Goal: Task Accomplishment & Management: Complete application form

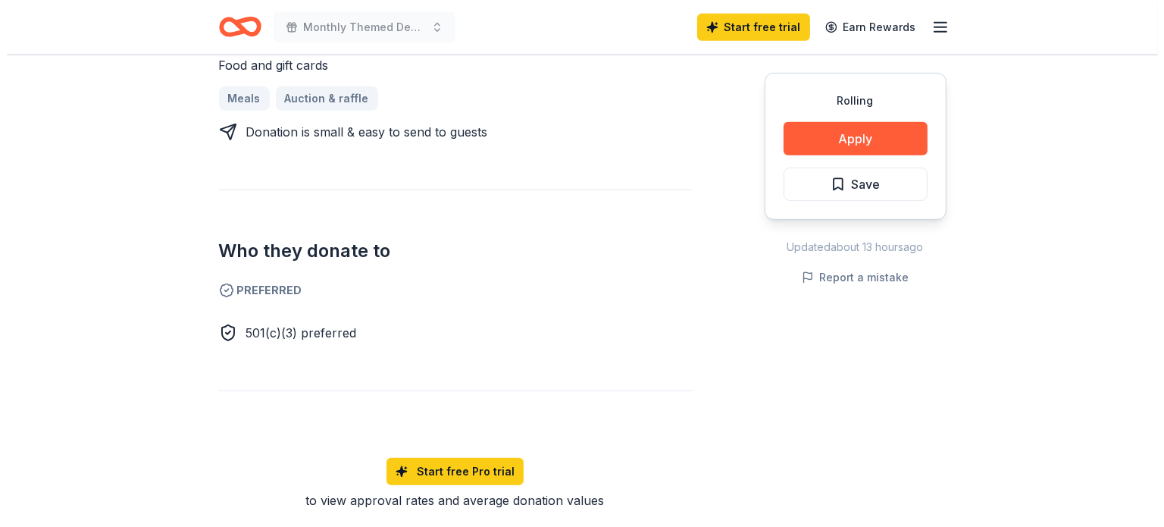
scroll to position [758, 0]
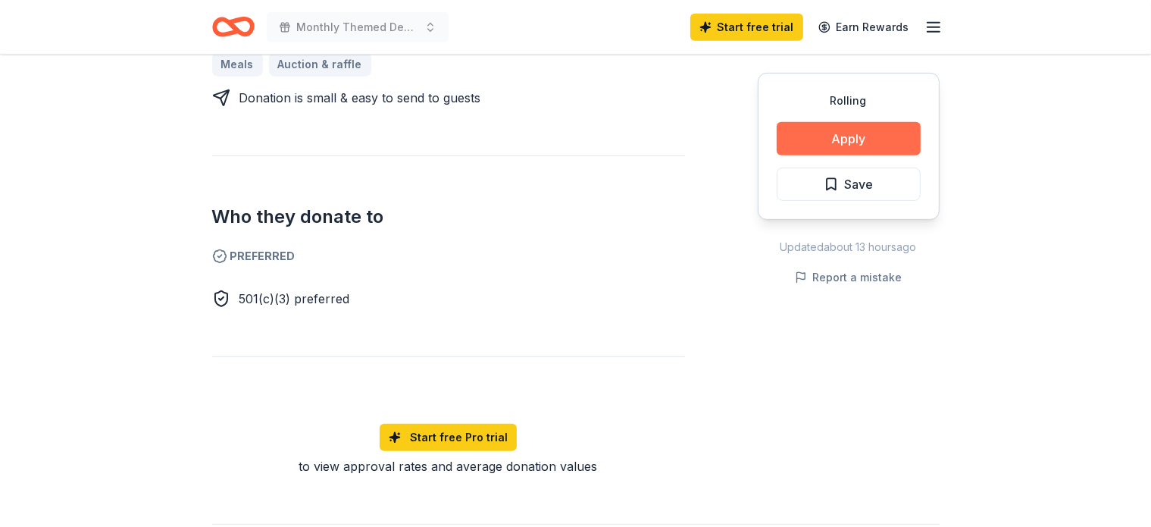
click at [821, 139] on button "Apply" at bounding box center [849, 138] width 144 height 33
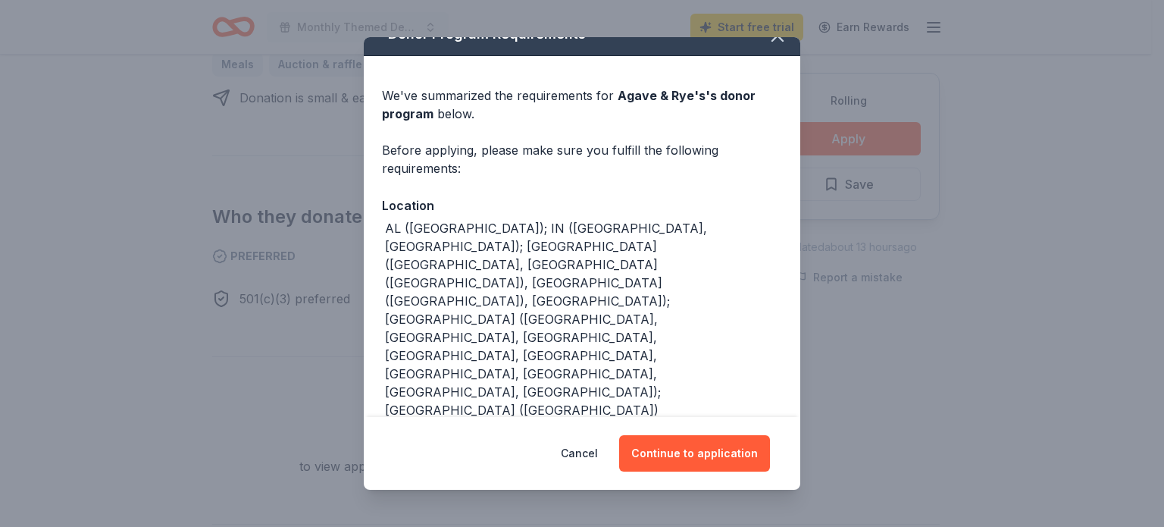
scroll to position [38, 0]
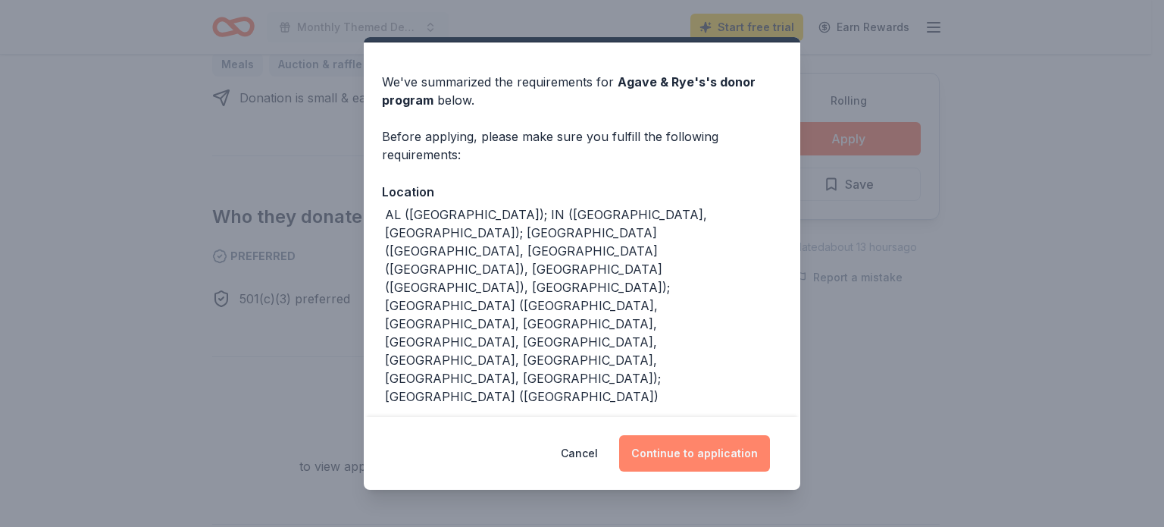
click at [693, 446] on button "Continue to application" at bounding box center [694, 453] width 151 height 36
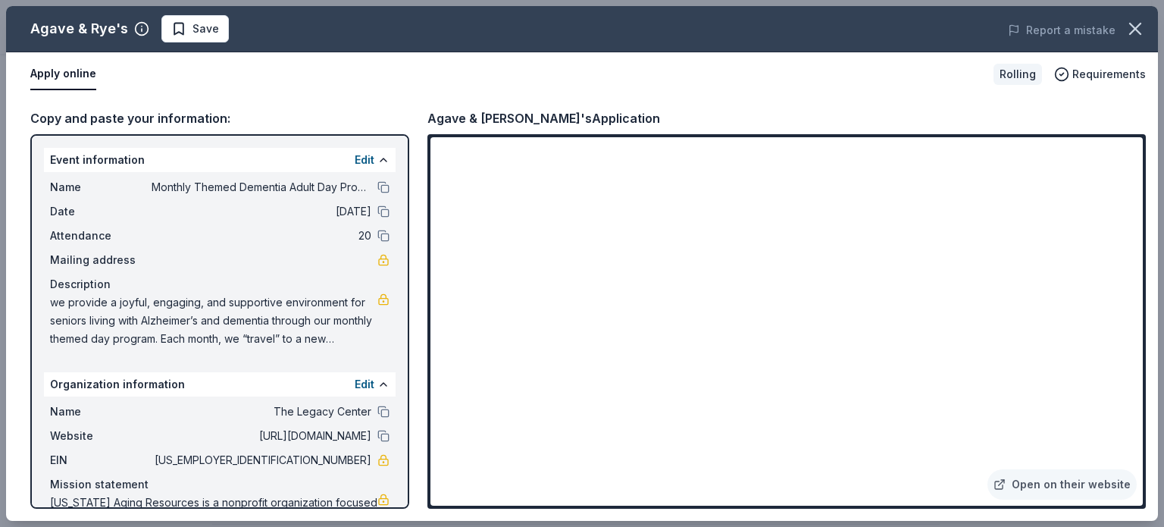
click at [133, 154] on div "Event information Edit" at bounding box center [220, 160] width 352 height 24
click at [155, 157] on div "Event information Edit" at bounding box center [220, 160] width 352 height 24
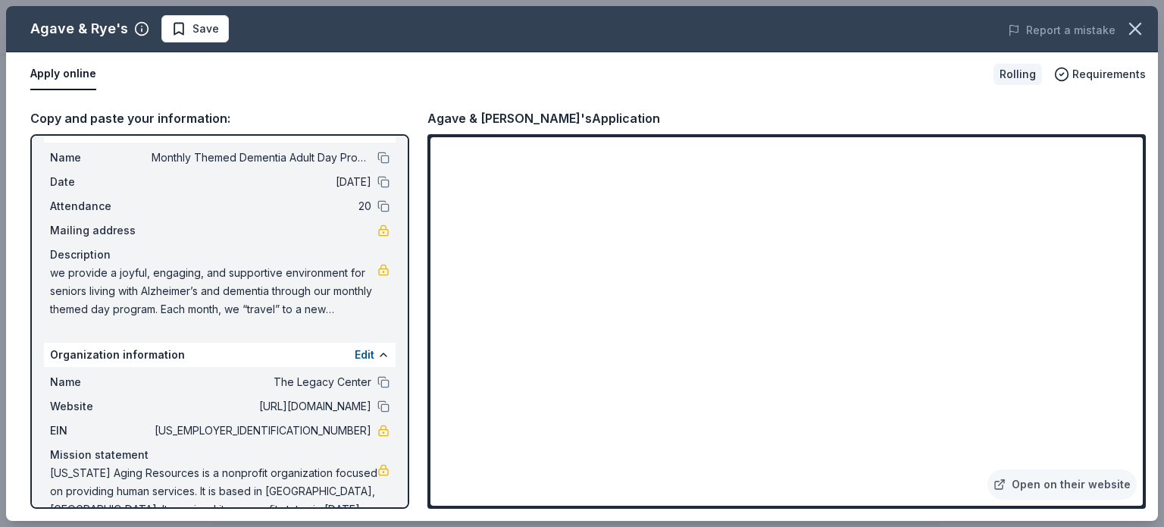
scroll to position [58, 0]
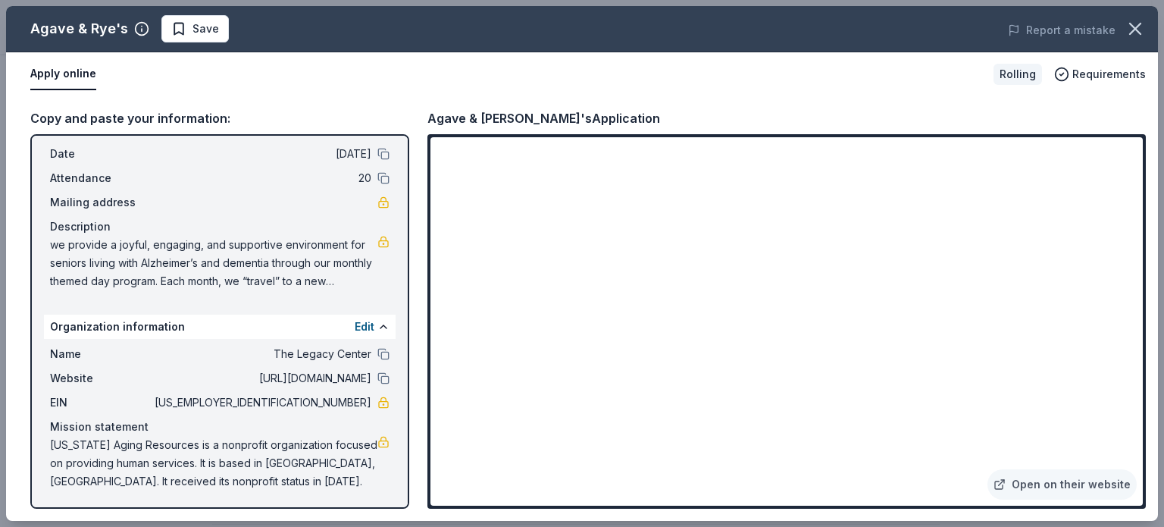
click at [347, 283] on span "we provide a joyful, engaging, and supportive environment for seniors living wi…" at bounding box center [213, 263] width 327 height 55
drag, startPoint x: 46, startPoint y: 144, endPoint x: 280, endPoint y: 191, distance: 238.8
click at [280, 191] on div "Name Monthly Themed Dementia Adult Day Program Date 10/01/25 Attendance 20 Mail…" at bounding box center [220, 205] width 352 height 182
drag, startPoint x: 319, startPoint y: 157, endPoint x: 339, endPoint y: 151, distance: 20.6
click at [339, 151] on span "10/01/25" at bounding box center [262, 154] width 220 height 18
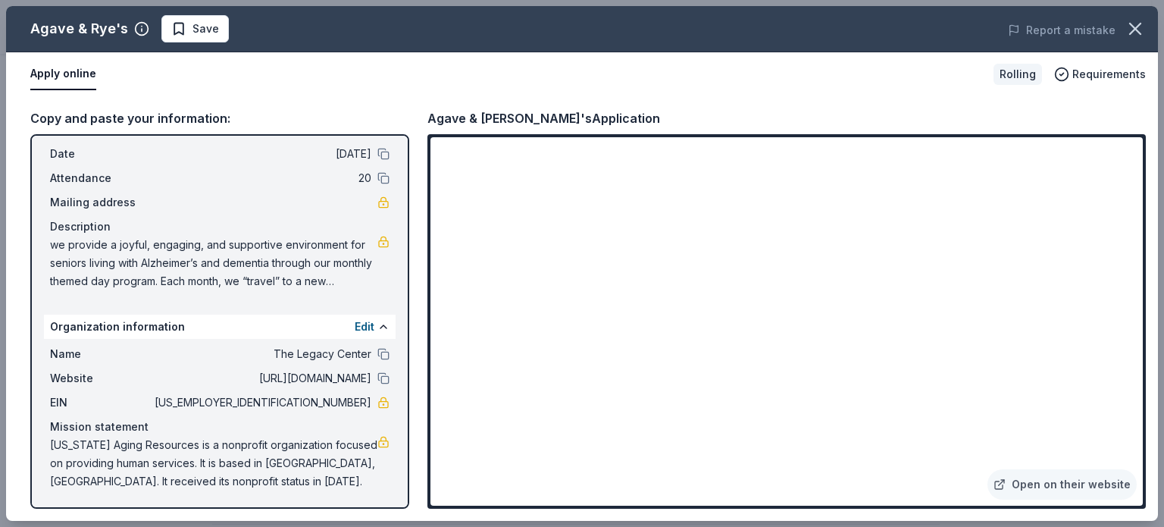
drag, startPoint x: 306, startPoint y: 115, endPoint x: 283, endPoint y: 103, distance: 26.4
click at [283, 103] on div "Copy and paste your information: Event information Edit Name Monthly Themed Dem…" at bounding box center [582, 308] width 1152 height 424
drag, startPoint x: 100, startPoint y: 180, endPoint x: 207, endPoint y: 380, distance: 227.5
click at [207, 380] on div "Event information Edit Name Monthly Themed Dementia Adult Day Program Date 10/0…" at bounding box center [219, 321] width 379 height 374
click at [66, 76] on button "Apply online" at bounding box center [63, 74] width 66 height 32
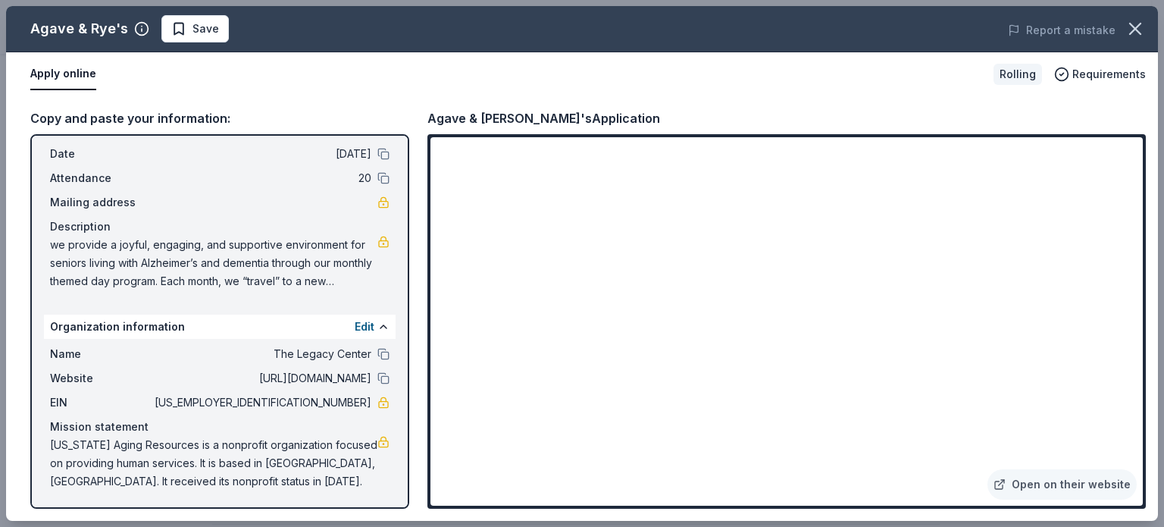
click at [54, 74] on button "Apply online" at bounding box center [63, 74] width 66 height 32
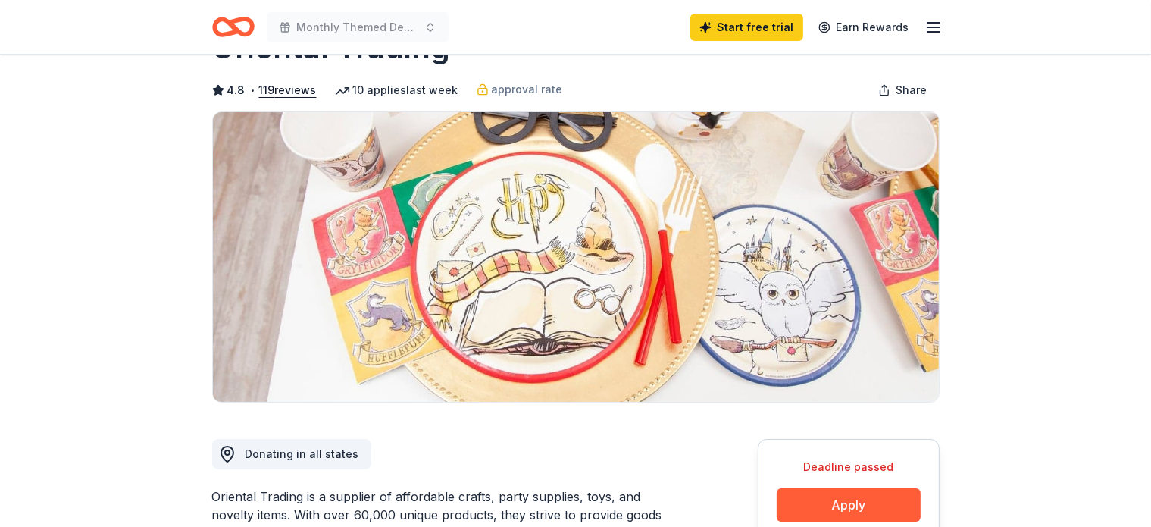
scroll to position [227, 0]
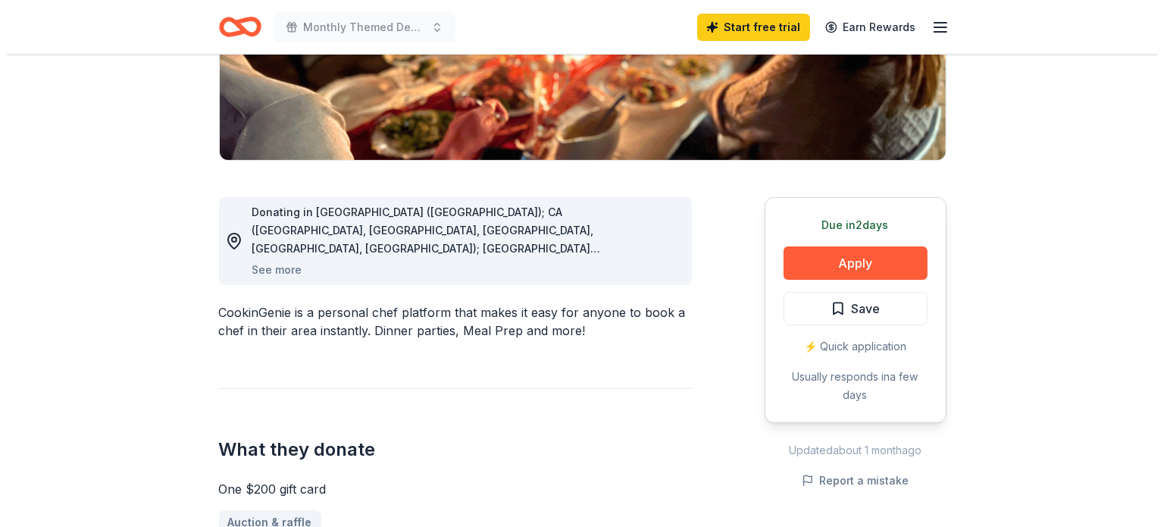
scroll to position [303, 0]
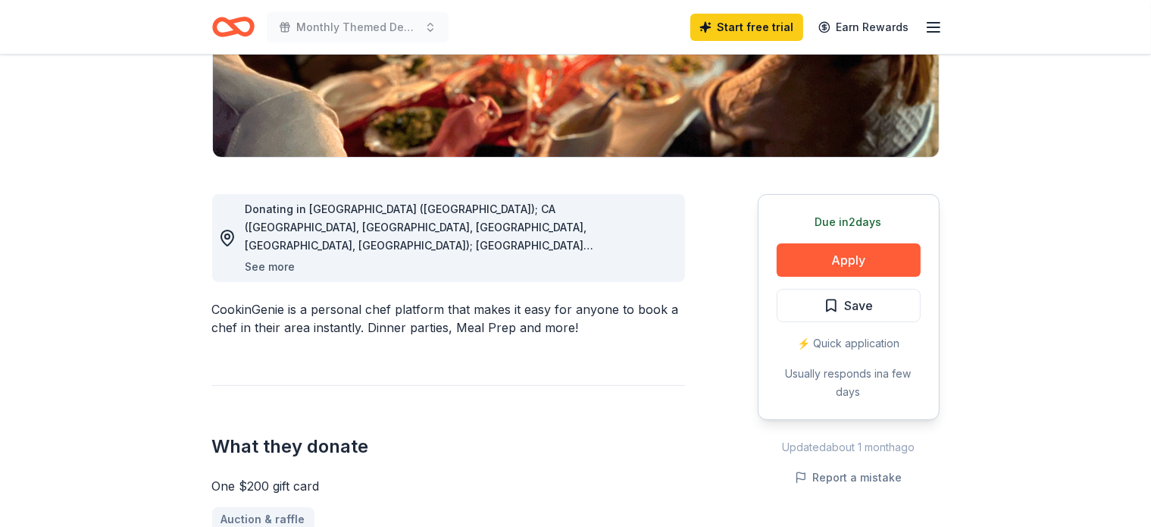
click at [279, 265] on button "See more" at bounding box center [271, 267] width 50 height 18
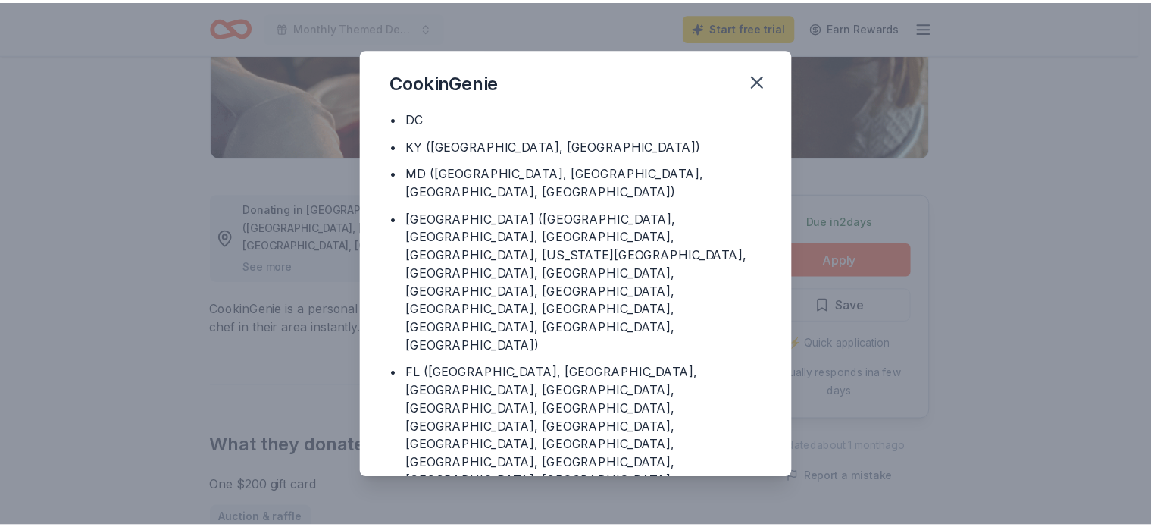
scroll to position [194, 0]
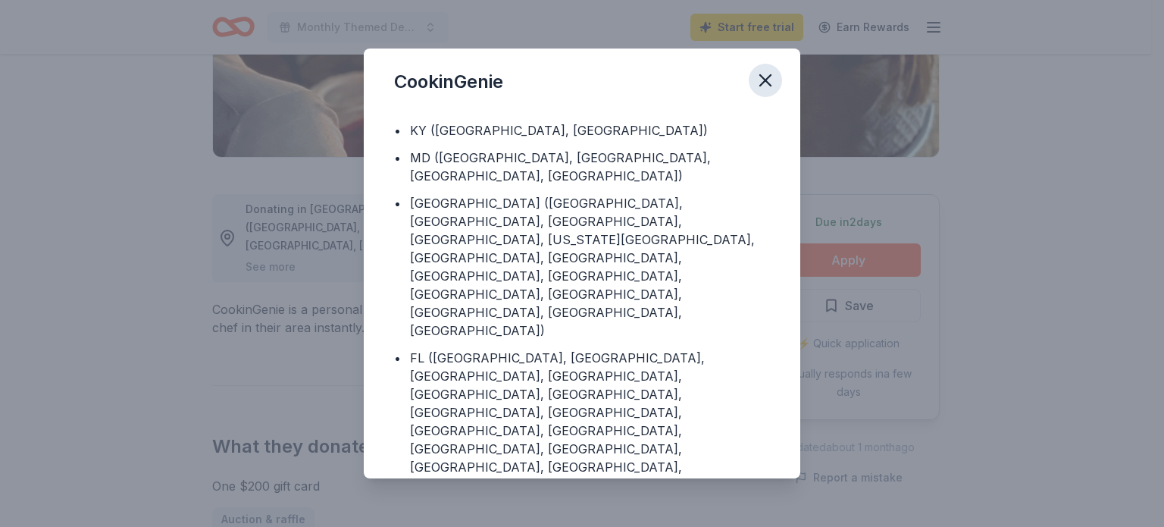
click at [768, 72] on icon "button" at bounding box center [765, 80] width 21 height 21
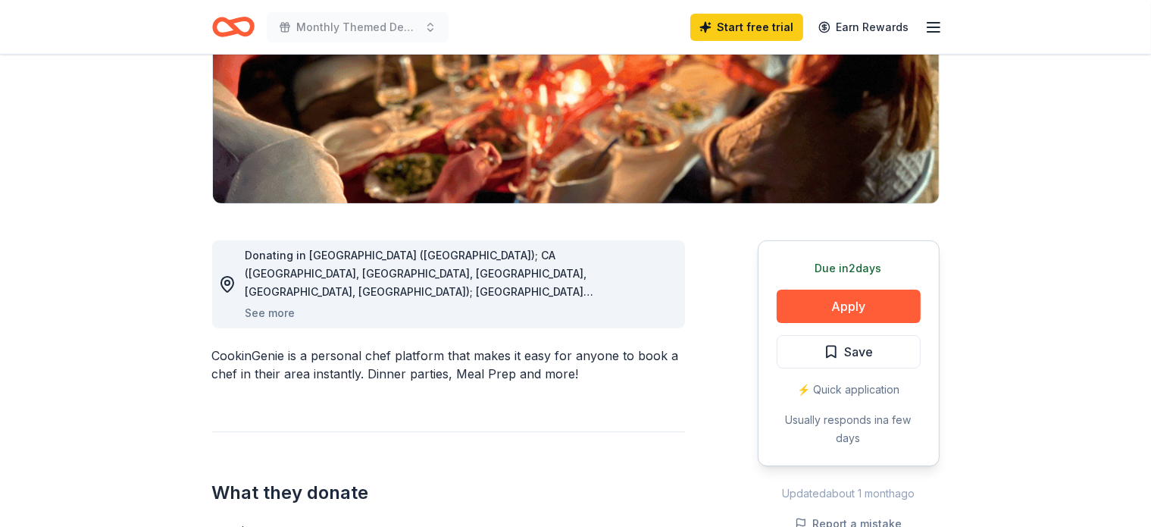
scroll to position [227, 0]
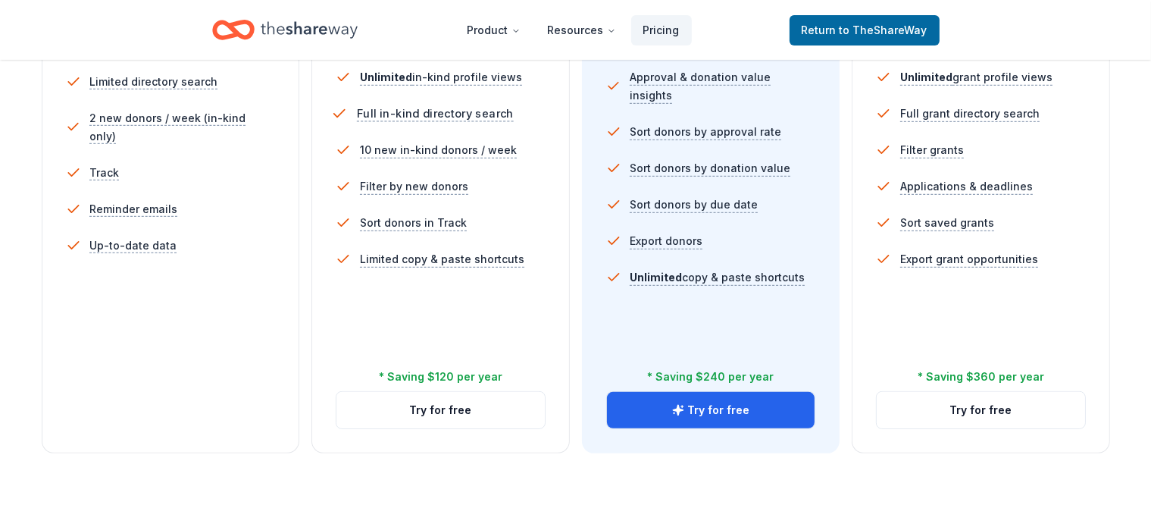
scroll to position [530, 0]
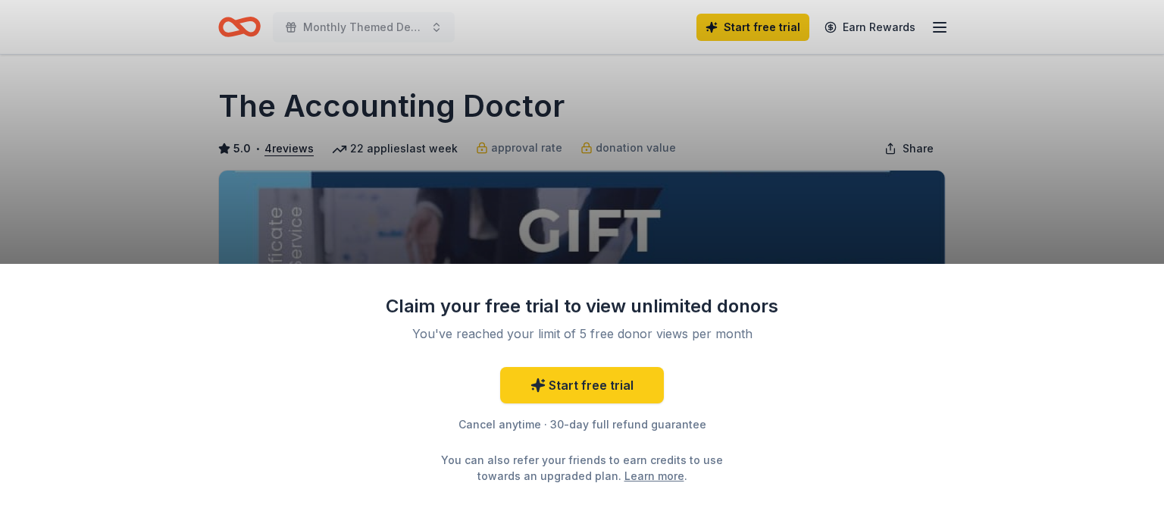
click at [599, 147] on div "Claim your free trial to view unlimited donors You've reached your limit of 5 f…" at bounding box center [582, 263] width 1164 height 527
